Goal: Task Accomplishment & Management: Manage account settings

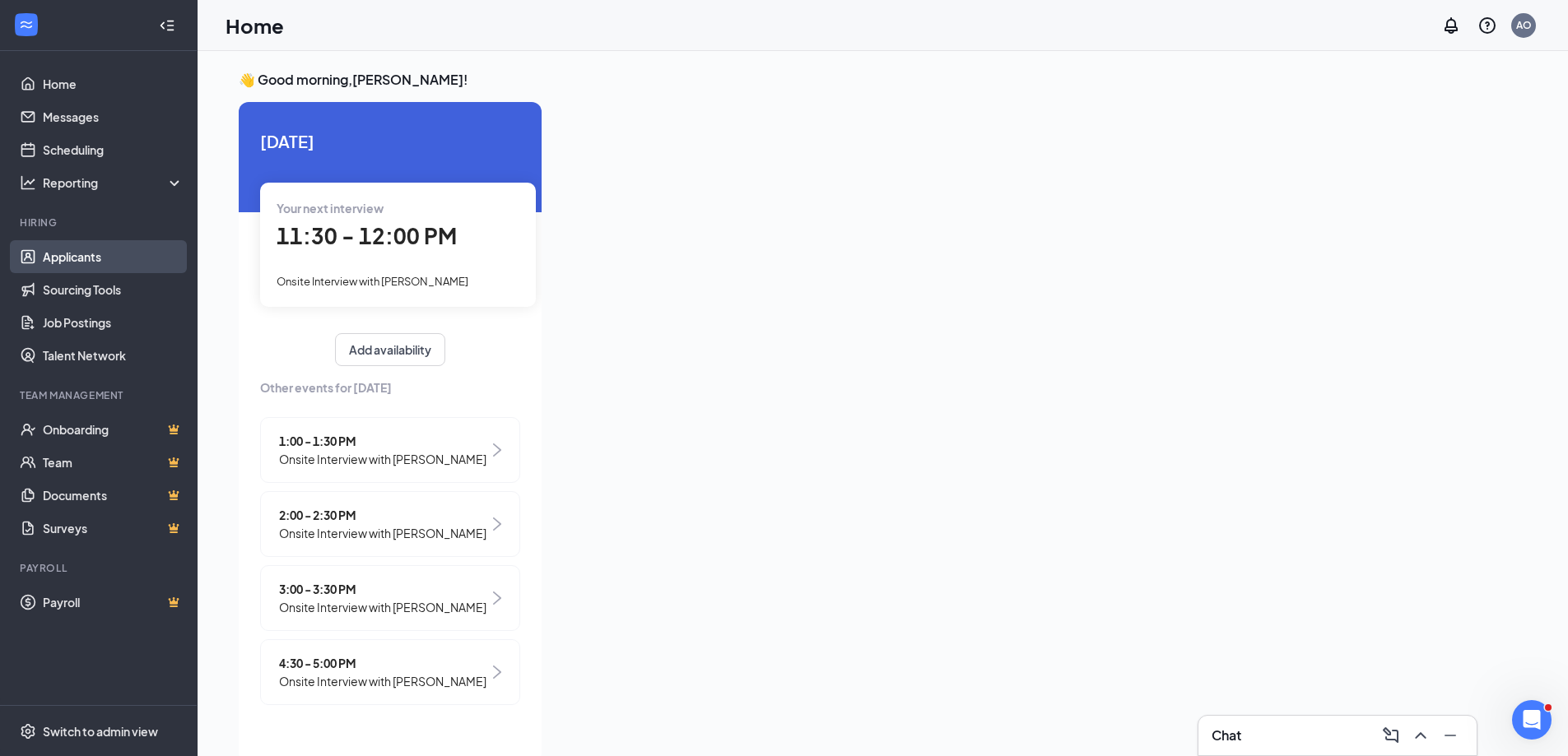
click at [84, 262] on link "Applicants" at bounding box center [114, 257] width 141 height 33
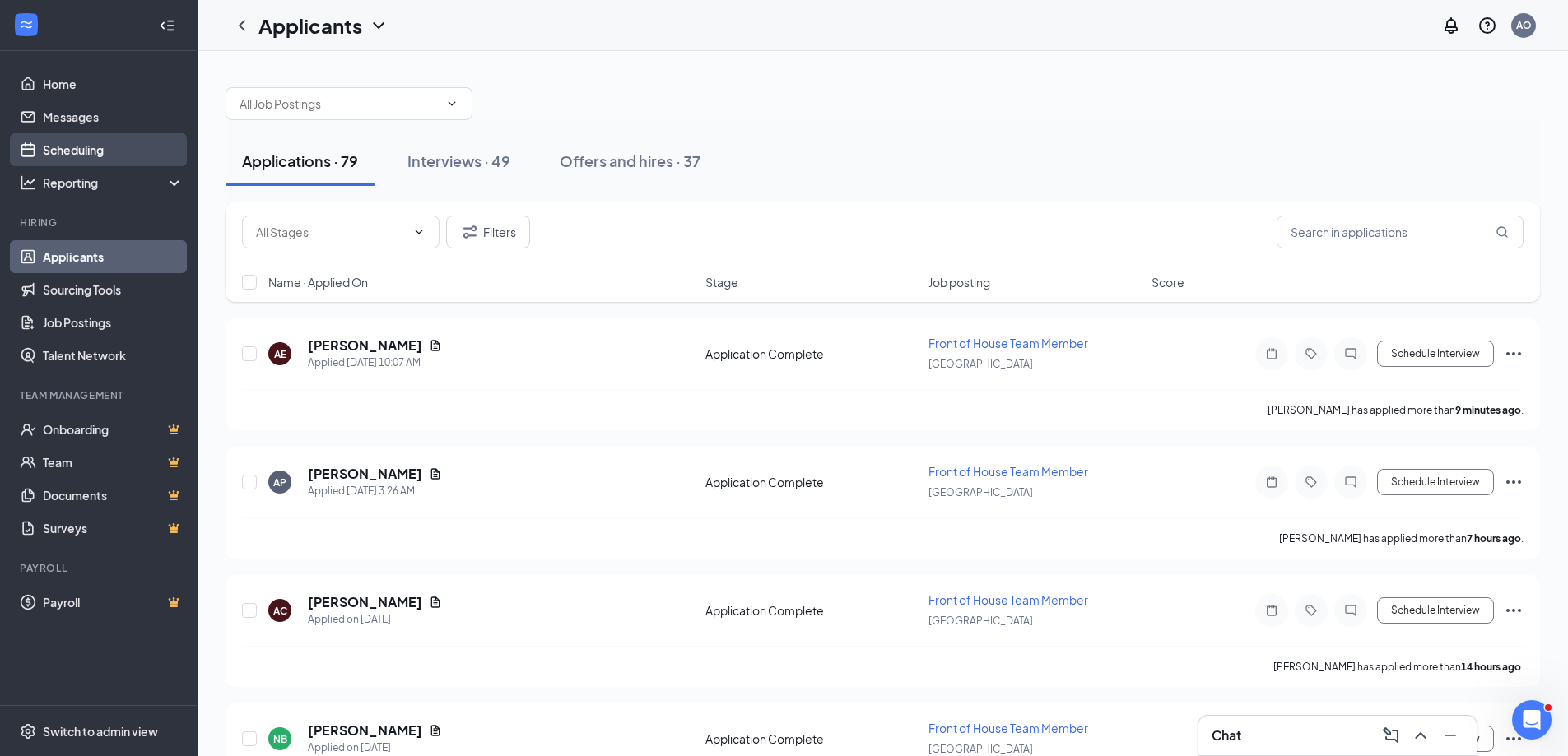
click at [83, 149] on link "Scheduling" at bounding box center [114, 150] width 141 height 33
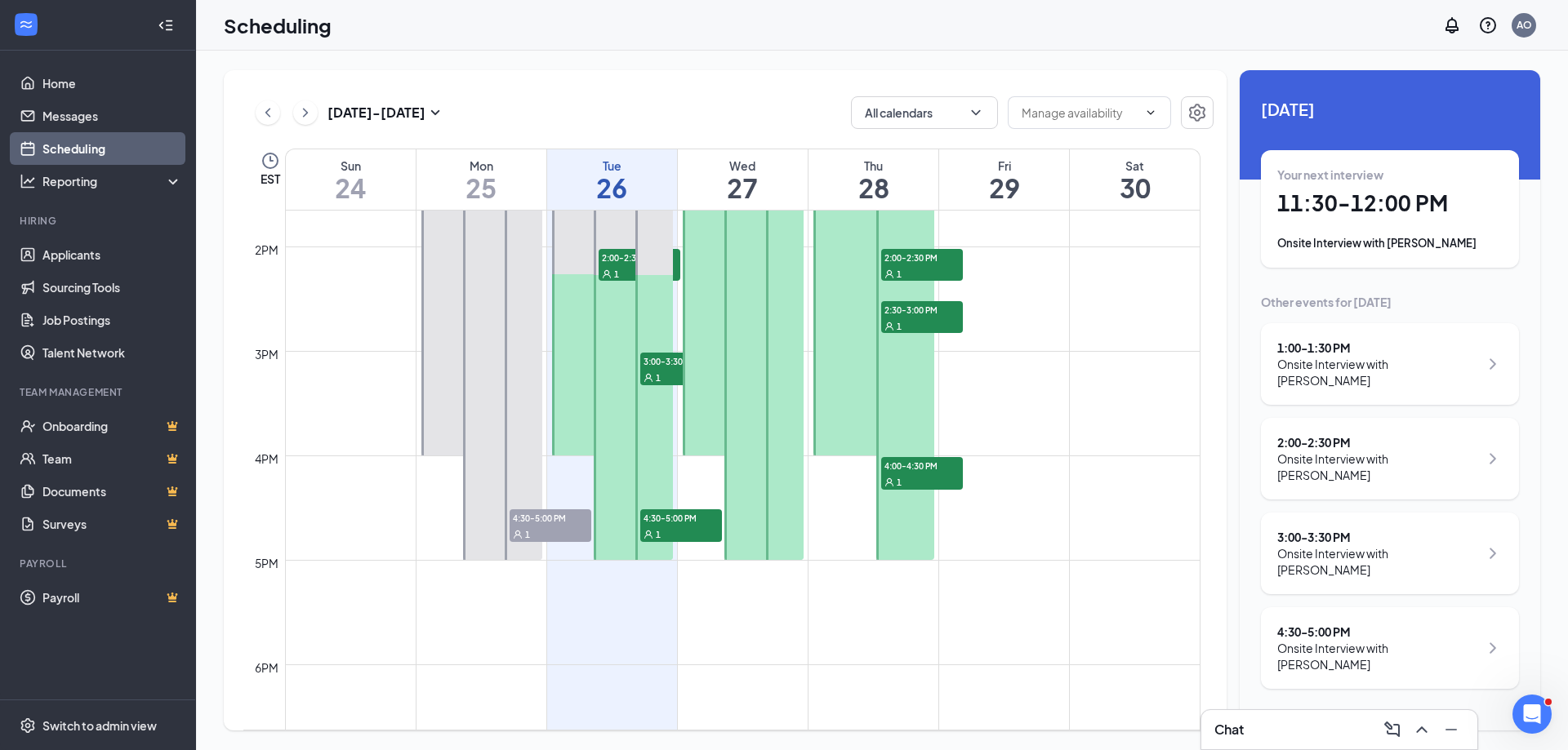
scroll to position [1456, 0]
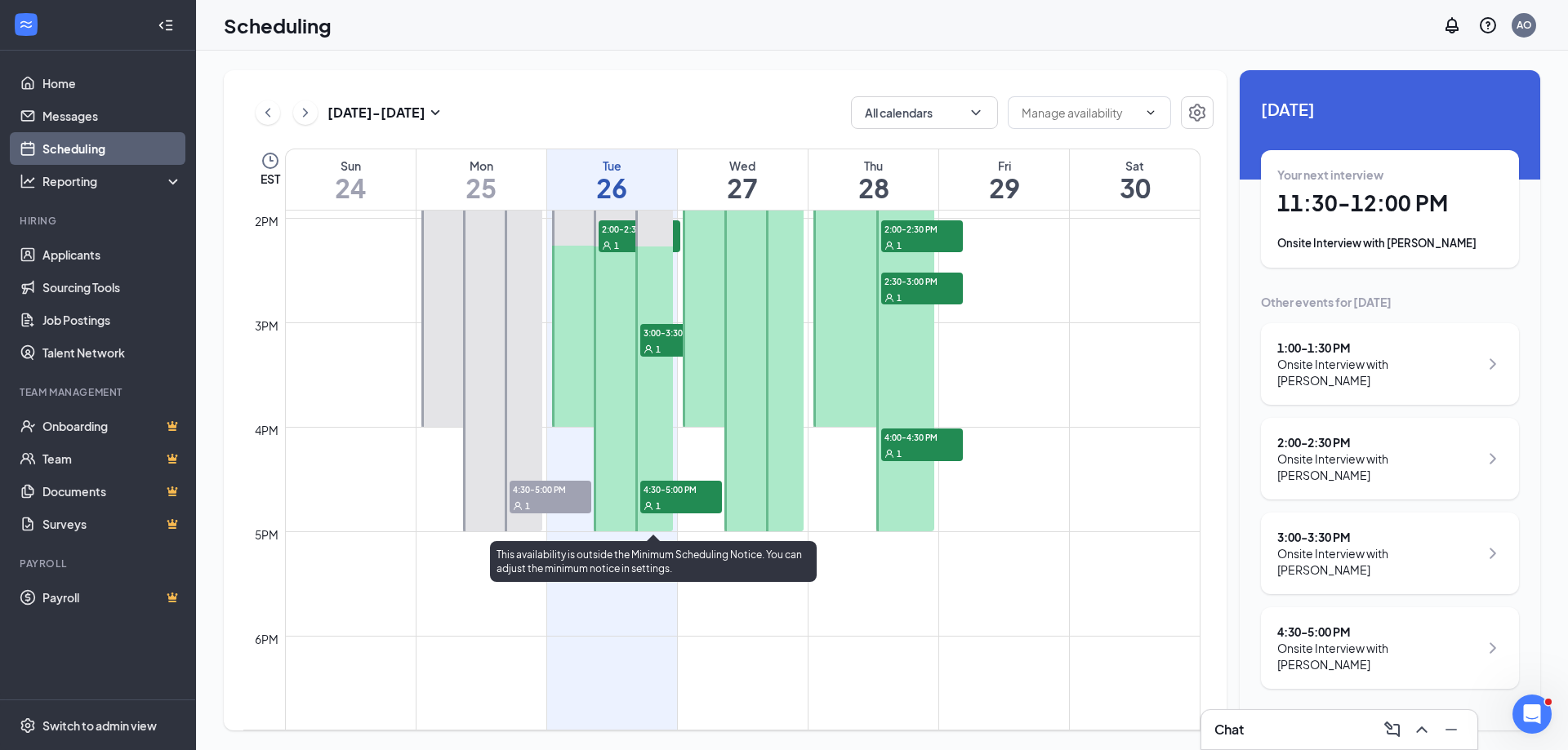
click at [674, 500] on div "1" at bounding box center [680, 505] width 82 height 16
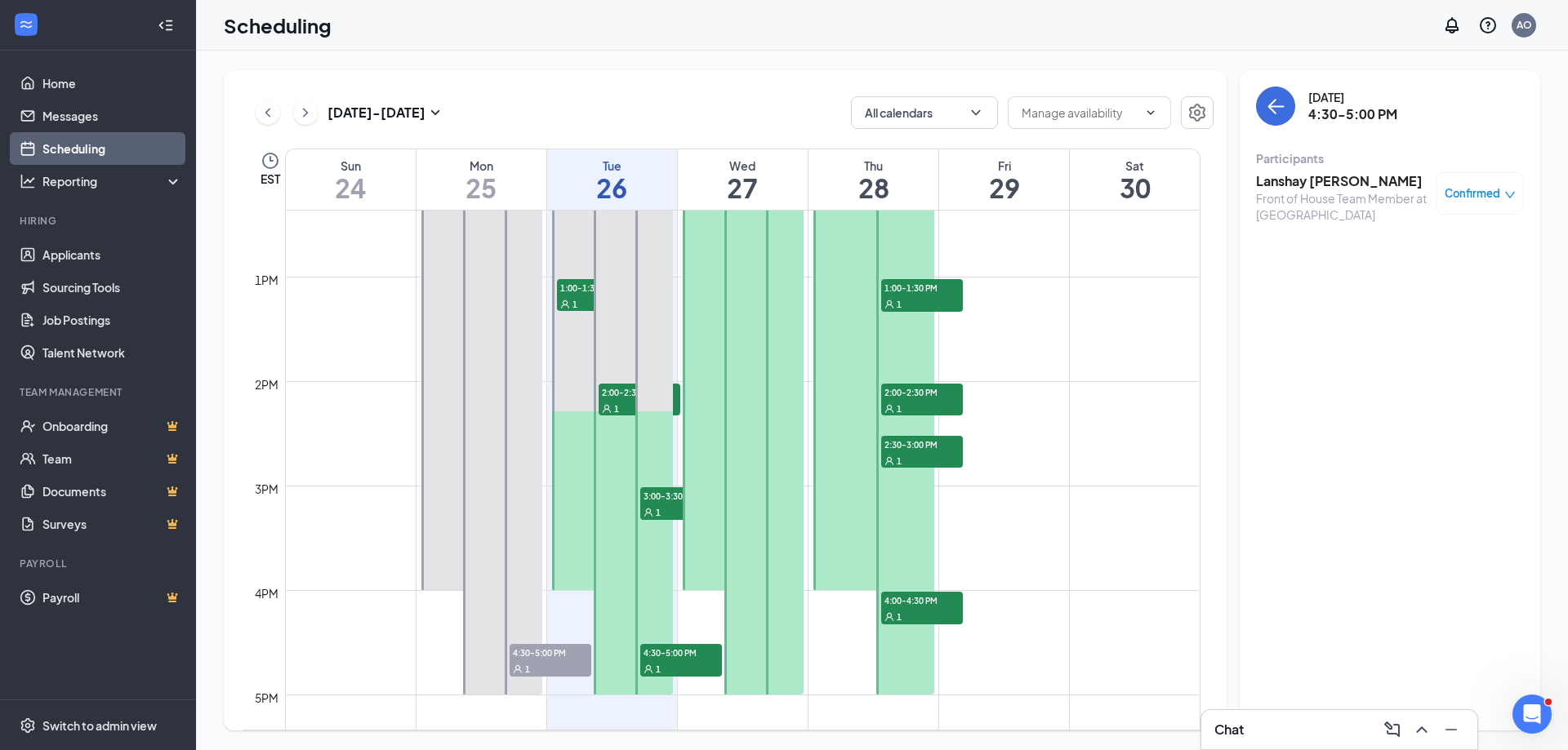
scroll to position [1047, 0]
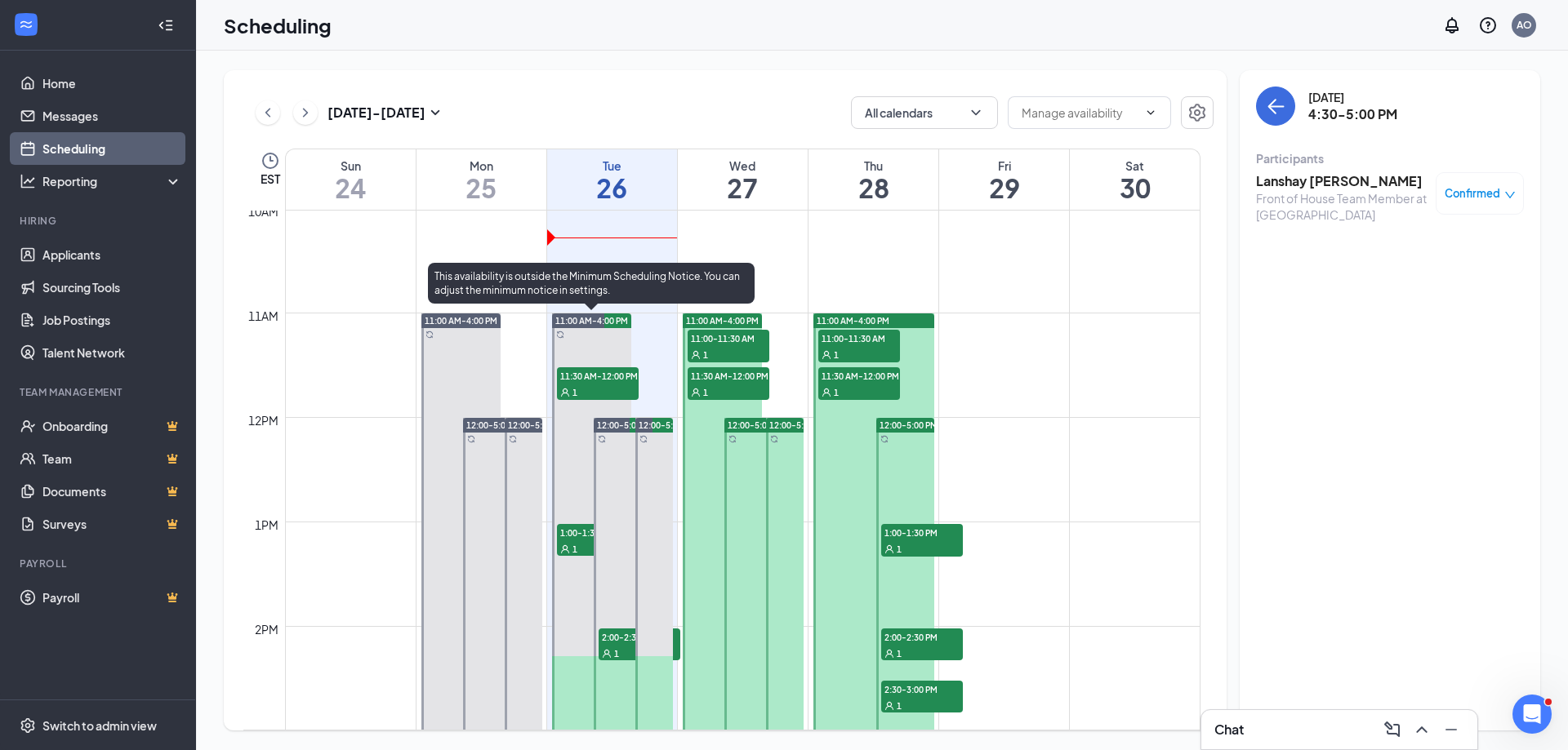
click at [601, 379] on span "11:30 AM-12:00 PM" at bounding box center [597, 375] width 82 height 16
click at [574, 531] on span "1:00-1:30 PM" at bounding box center [597, 533] width 82 height 16
